Goal: Task Accomplishment & Management: Use online tool/utility

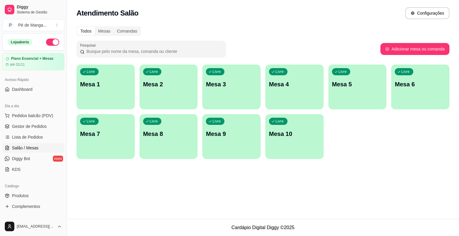
click at [103, 91] on div "Livre Mesa 1" at bounding box center [106, 84] width 58 height 38
click at [105, 91] on div "Livre Mesa 1" at bounding box center [106, 84] width 58 height 38
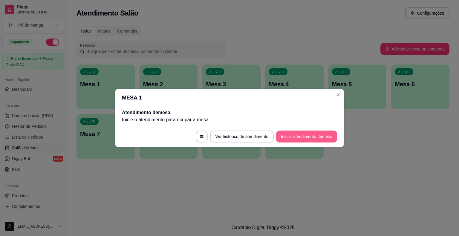
click at [296, 135] on button "Iniciar atendimento de mesa" at bounding box center [306, 137] width 61 height 12
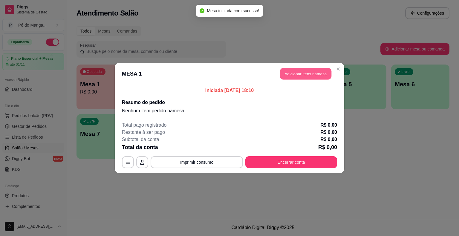
click at [317, 77] on button "Adicionar itens na mesa" at bounding box center [305, 74] width 51 height 12
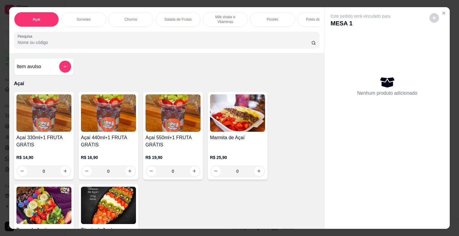
click at [102, 21] on div "Açaí Sorvetes Churros Salada de Frutas Milk shake e Vitaminas Picolés Potes de …" at bounding box center [167, 19] width 306 height 15
click at [100, 19] on div "Sorvetes" at bounding box center [83, 19] width 45 height 15
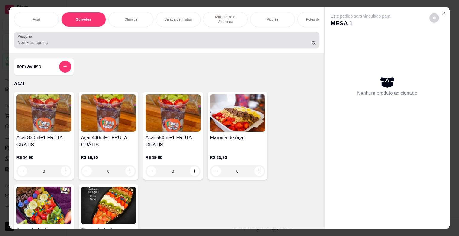
scroll to position [14, 0]
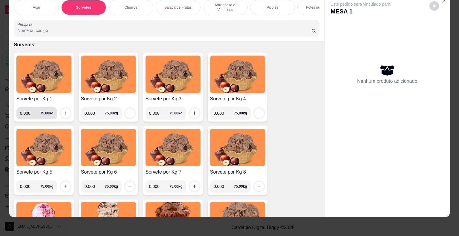
click at [30, 112] on input "0.000" at bounding box center [30, 113] width 20 height 12
click at [29, 111] on input "0.000" at bounding box center [30, 113] width 20 height 12
click at [29, 112] on input "0.000" at bounding box center [30, 113] width 20 height 12
type input "0.226"
click at [63, 113] on icon "increase-product-quantity" at bounding box center [65, 113] width 4 height 4
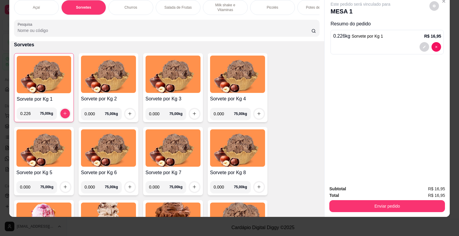
click at [93, 114] on input "0.000" at bounding box center [95, 114] width 20 height 12
type input "0.190"
click at [130, 114] on button "increase-product-quantity" at bounding box center [130, 114] width 10 height 10
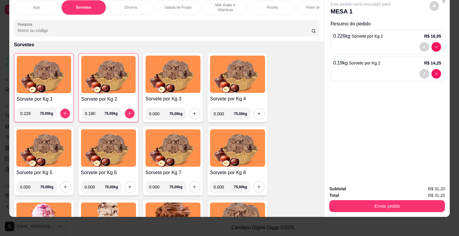
click at [351, 200] on button "Enviar pedido" at bounding box center [387, 206] width 116 height 12
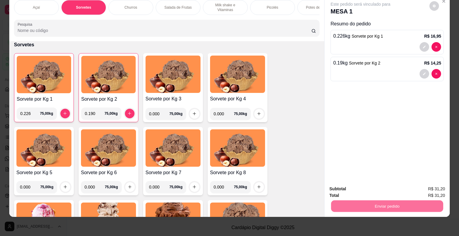
click at [423, 186] on button "Enviar pedido" at bounding box center [429, 186] width 33 height 11
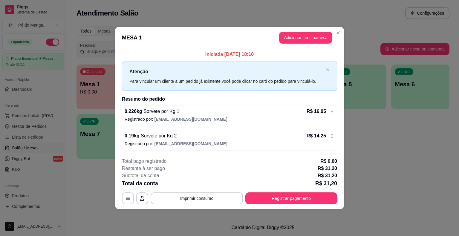
click at [305, 44] on button "Adicionar itens na mesa" at bounding box center [305, 38] width 53 height 12
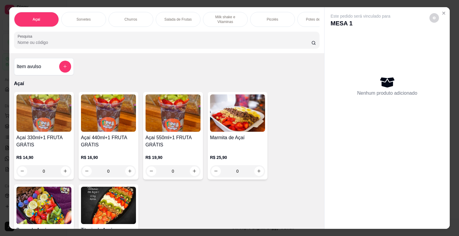
click at [267, 17] on p "Picolés" at bounding box center [273, 19] width 12 height 5
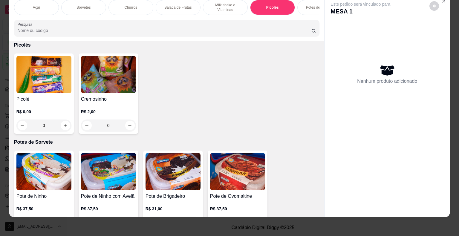
click at [35, 96] on h4 "Picolé" at bounding box center [43, 99] width 55 height 7
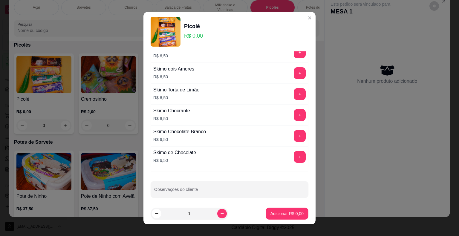
scroll to position [7, 0]
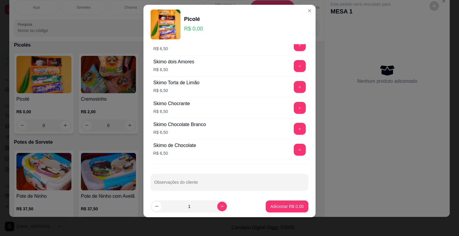
click at [289, 157] on div "Skimo de Chocolate R$ 6,50 +" at bounding box center [230, 149] width 158 height 21
click at [294, 149] on button "+" at bounding box center [300, 150] width 12 height 12
click at [280, 207] on p "Adicionar R$ 6,50" at bounding box center [287, 207] width 32 height 6
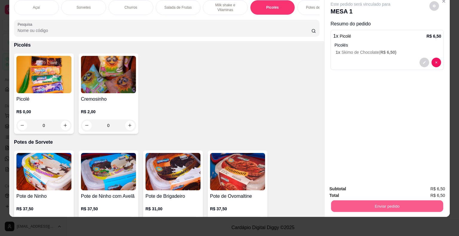
click at [363, 199] on div "Enviar pedido" at bounding box center [387, 205] width 116 height 13
click at [360, 202] on button "Enviar pedido" at bounding box center [387, 207] width 112 height 12
click at [426, 186] on button "Enviar pedido" at bounding box center [430, 186] width 34 height 11
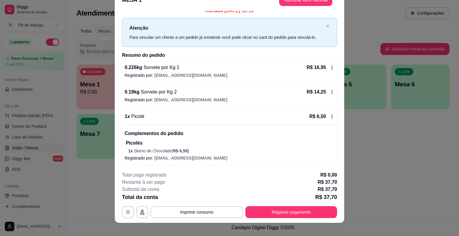
scroll to position [18, 0]
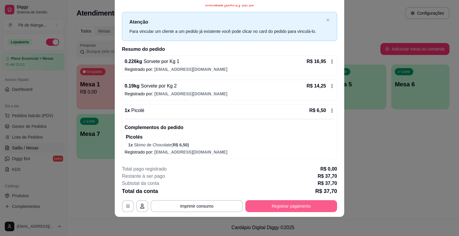
click at [279, 210] on button "Registrar pagamento" at bounding box center [291, 206] width 92 height 12
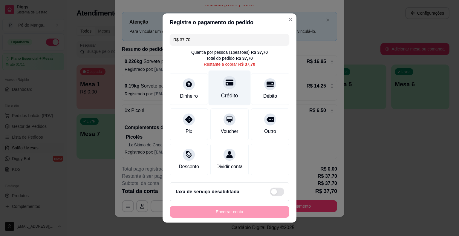
click at [232, 92] on div "Crédito" at bounding box center [230, 88] width 42 height 35
type input "R$ 0,00"
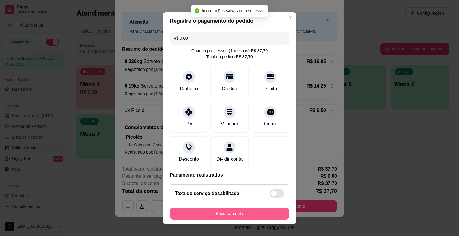
click at [225, 211] on button "Encerrar conta" at bounding box center [230, 214] width 120 height 12
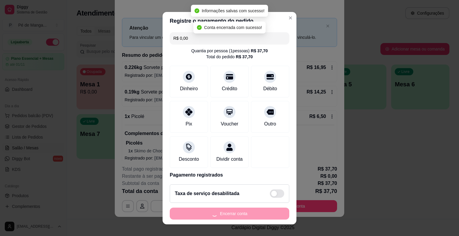
scroll to position [0, 0]
